Goal: Obtain resource: Obtain resource

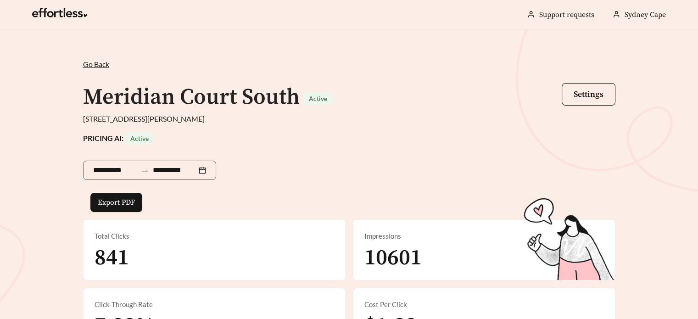
click at [109, 61] on span "Go Back" at bounding box center [96, 64] width 26 height 9
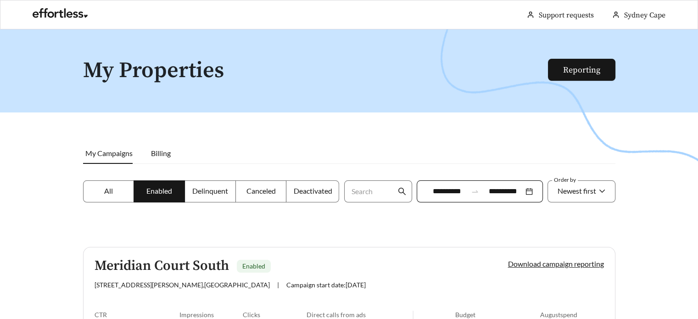
click at [649, 226] on div at bounding box center [349, 188] width 698 height 319
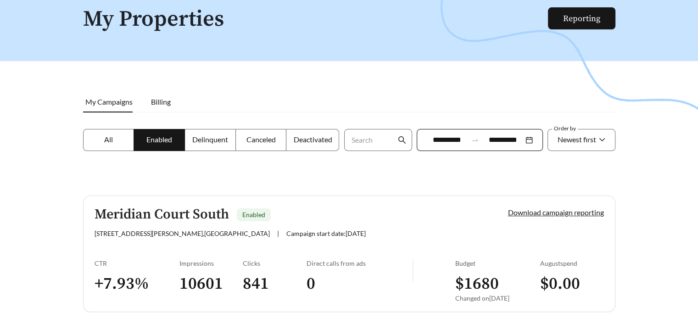
scroll to position [92, 0]
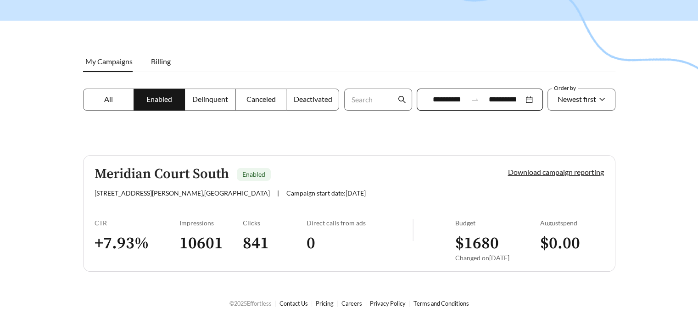
click at [581, 172] on link "Download campaign reporting" at bounding box center [556, 171] width 96 height 9
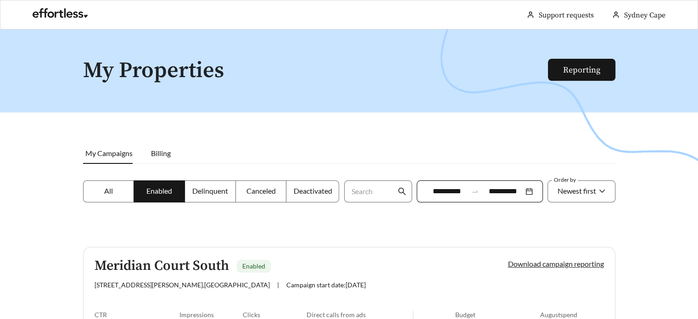
click at [582, 260] on link "Download campaign reporting" at bounding box center [556, 263] width 96 height 9
click at [563, 72] on link "Reporting" at bounding box center [581, 70] width 37 height 11
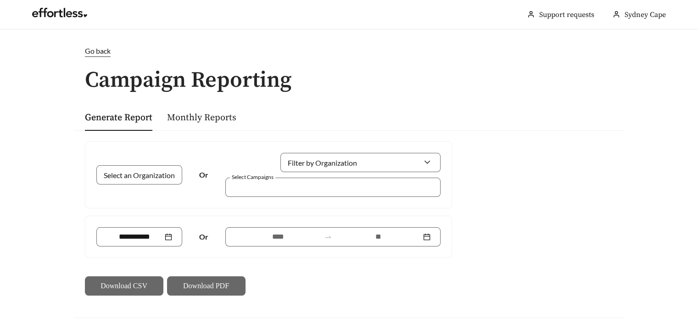
click at [487, 216] on div "Select an Organization Or Filter by Organization Select Campaigns Or Download C…" at bounding box center [349, 218] width 550 height 176
click at [151, 177] on input "Select an Organization" at bounding box center [135, 175] width 59 height 18
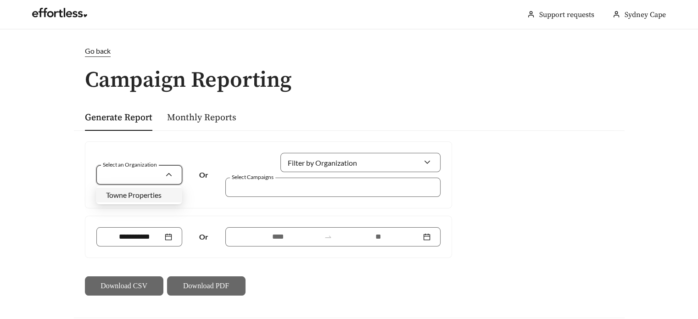
click at [155, 194] on span "Towne Properties" at bounding box center [133, 194] width 55 height 9
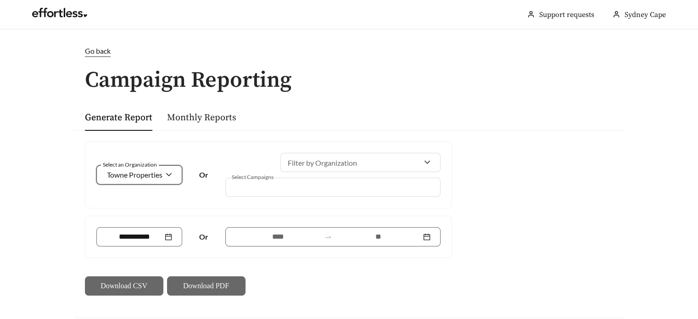
click at [299, 191] on div at bounding box center [326, 187] width 194 height 12
click at [151, 242] on div at bounding box center [139, 236] width 86 height 19
click at [308, 288] on div "Download CSV Download PDF" at bounding box center [268, 285] width 367 height 19
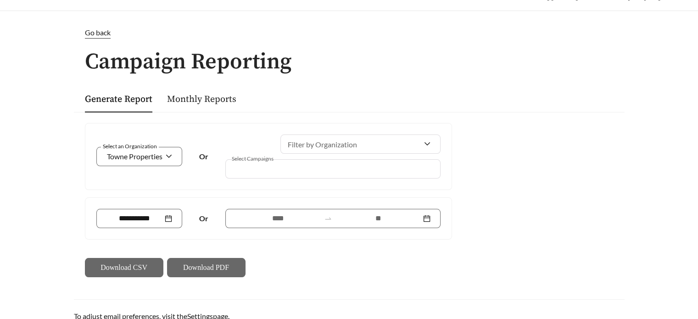
scroll to position [69, 0]
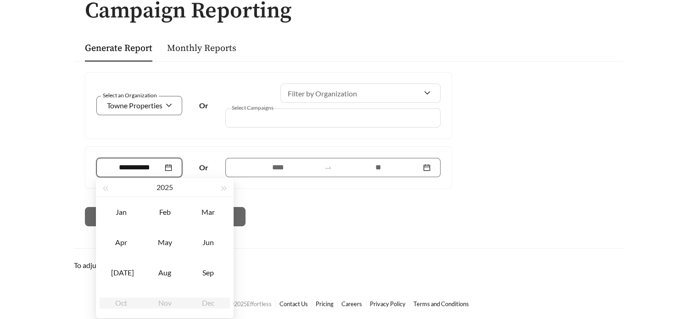
click at [139, 167] on input at bounding box center [134, 167] width 57 height 11
click at [169, 274] on div "Aug" at bounding box center [165, 272] width 28 height 11
type input "*******"
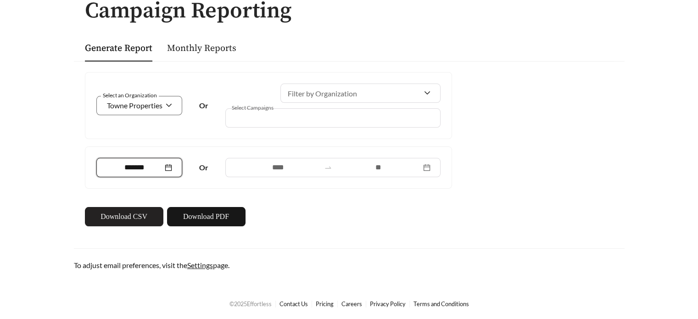
click at [145, 215] on span "Download CSV" at bounding box center [123, 216] width 47 height 11
